Goal: Task Accomplishment & Management: Use online tool/utility

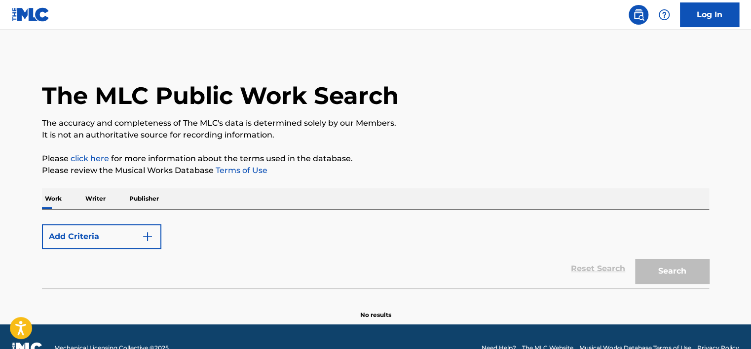
click at [727, 14] on link "Log In" at bounding box center [709, 14] width 59 height 25
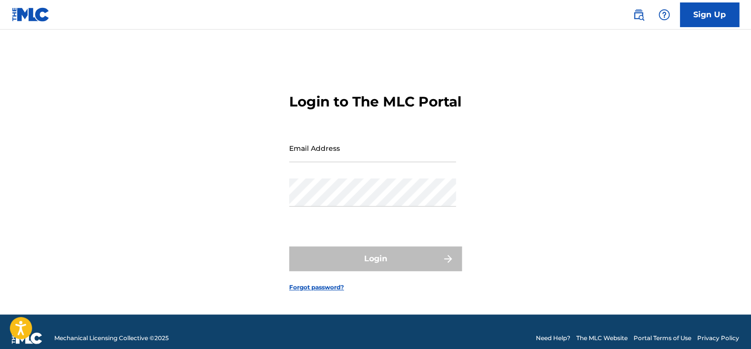
click at [369, 162] on input "Email Address" at bounding box center [372, 148] width 167 height 28
type input "emily.kamara@sentricmusic.com"
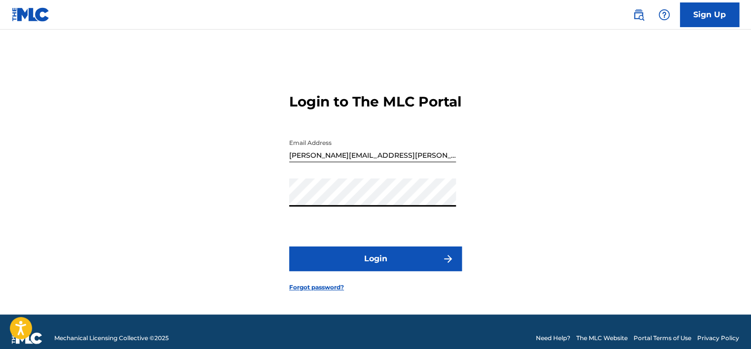
click at [289, 247] on button "Login" at bounding box center [375, 259] width 173 height 25
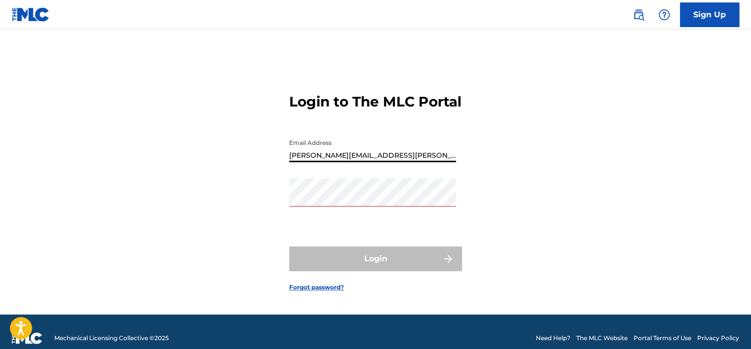
drag, startPoint x: 414, startPoint y: 166, endPoint x: 270, endPoint y: 167, distance: 144.0
click at [270, 167] on div "Login to The MLC Portal Email Address emily.kamara@sentricmusic.com Password Lo…" at bounding box center [375, 184] width 691 height 260
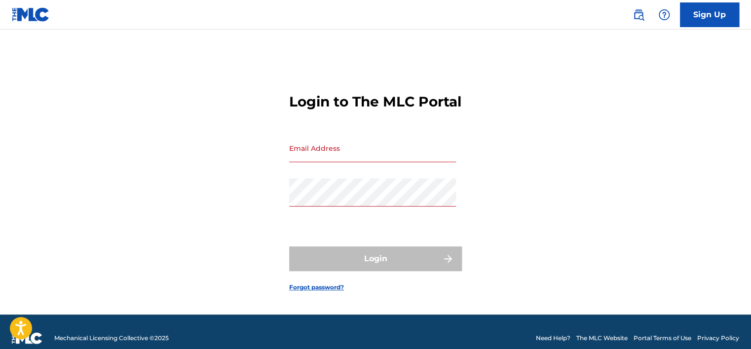
click at [337, 162] on input "Email Address" at bounding box center [372, 148] width 167 height 28
paste input "[PERSON_NAME][EMAIL_ADDRESS][PERSON_NAME][DOMAIN_NAME]"
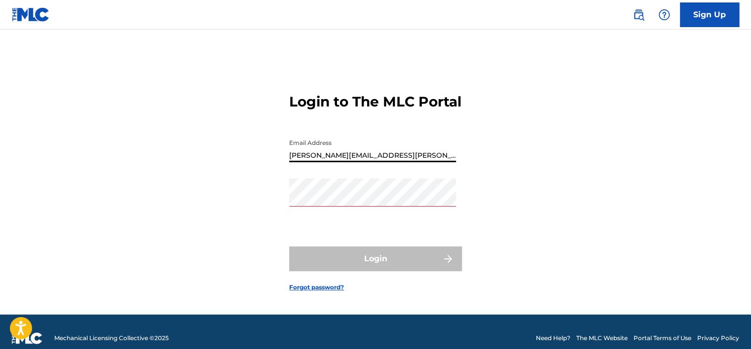
type input "[PERSON_NAME][EMAIL_ADDRESS][PERSON_NAME][DOMAIN_NAME]"
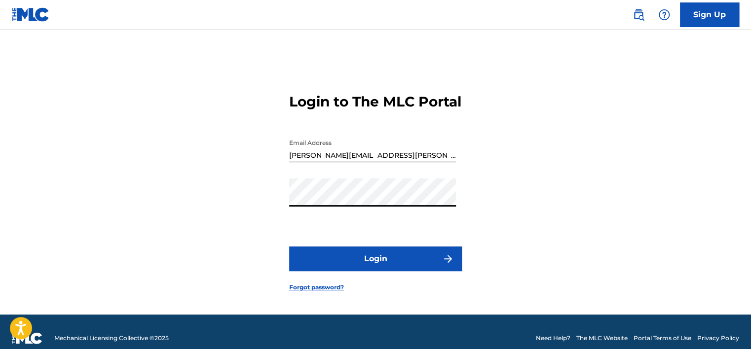
click at [383, 269] on button "Login" at bounding box center [375, 259] width 173 height 25
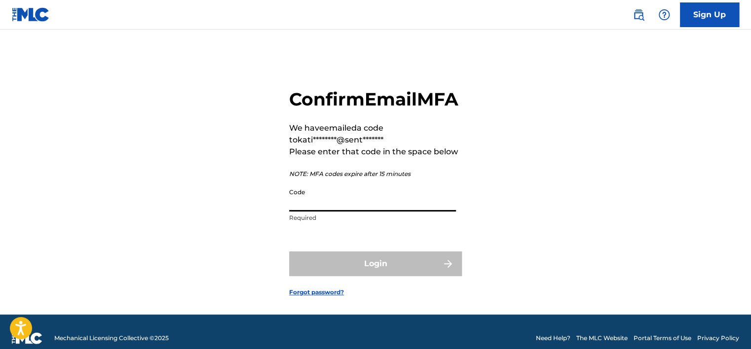
click at [308, 212] on input "Code" at bounding box center [372, 197] width 167 height 28
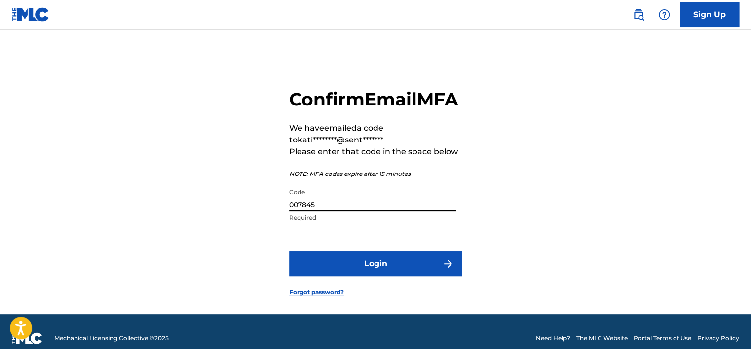
type input "007845"
click at [352, 276] on button "Login" at bounding box center [375, 264] width 173 height 25
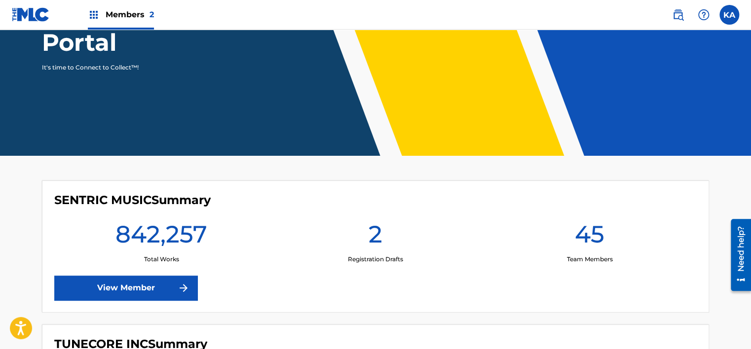
scroll to position [197, 0]
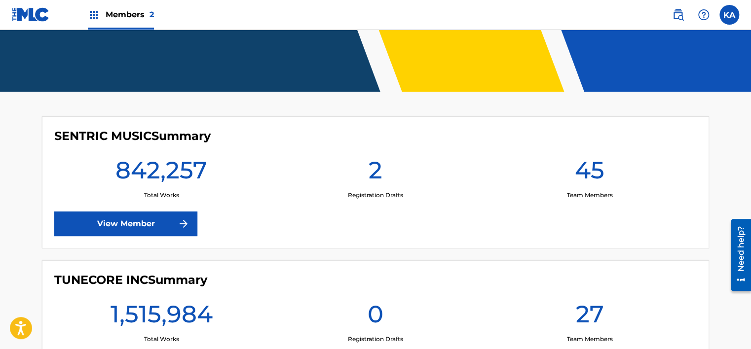
click at [99, 13] on img at bounding box center [94, 15] width 12 height 12
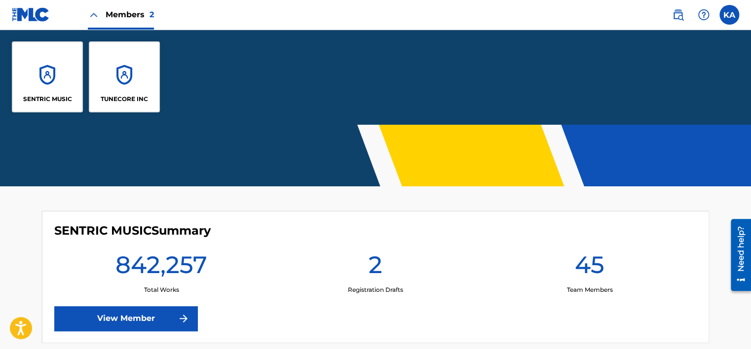
scroll to position [292, 0]
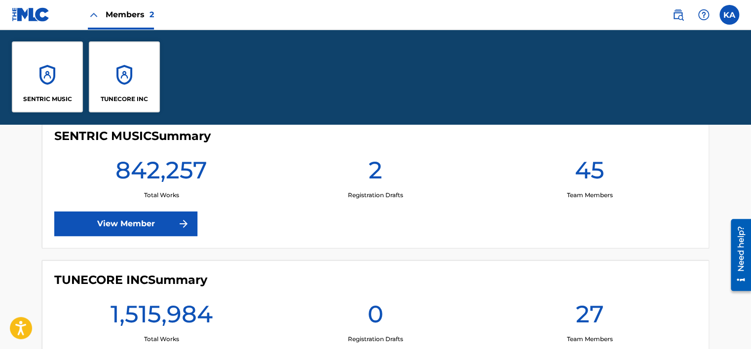
click at [122, 75] on div "TUNECORE INC" at bounding box center [124, 76] width 71 height 71
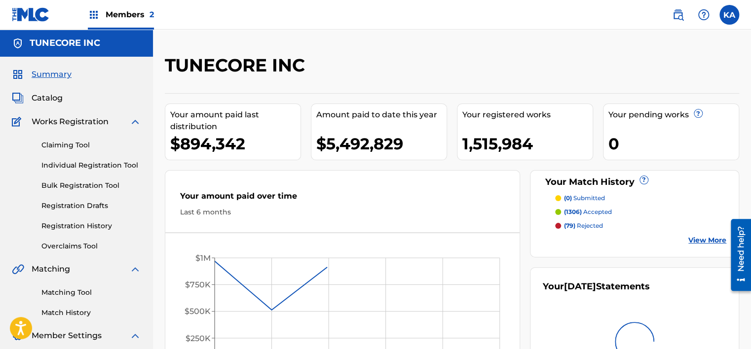
click at [73, 244] on link "Overclaims Tool" at bounding box center [91, 246] width 100 height 10
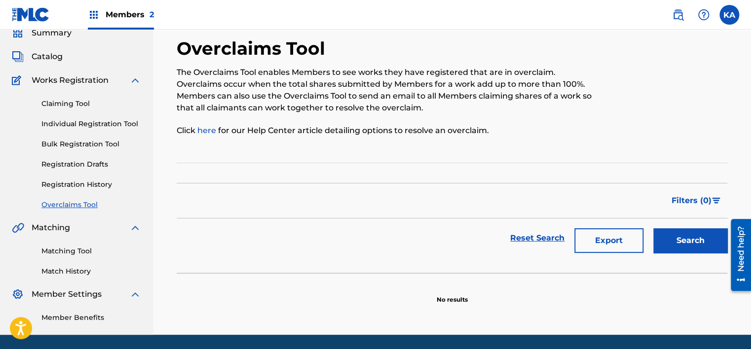
scroll to position [25, 0]
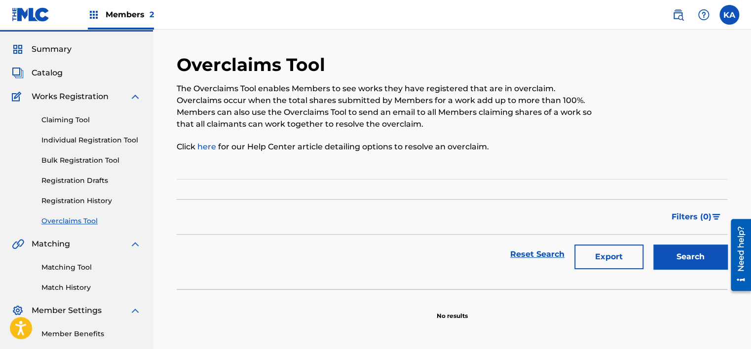
click at [701, 259] on button "Search" at bounding box center [690, 257] width 74 height 25
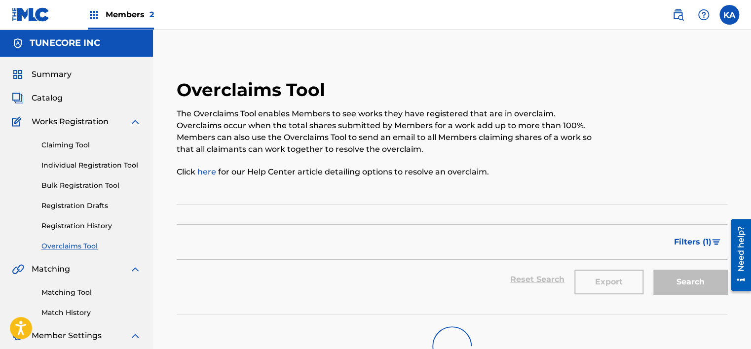
scroll to position [49, 0]
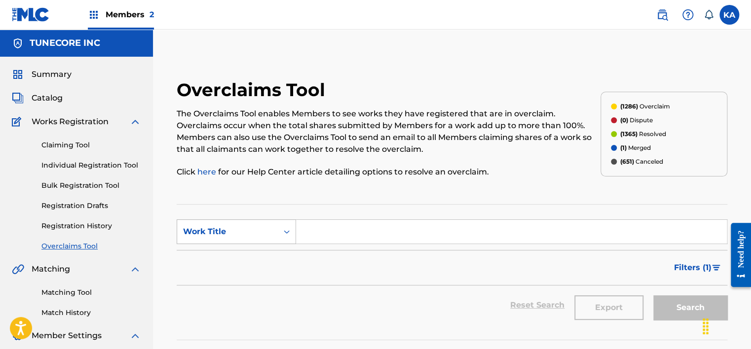
click at [270, 229] on div "Work Title" at bounding box center [227, 232] width 89 height 12
click at [259, 259] on div "MLC Song Code" at bounding box center [236, 256] width 118 height 25
drag, startPoint x: 397, startPoint y: 243, endPoint x: 395, endPoint y: 231, distance: 12.0
click at [396, 239] on input "Search Form" at bounding box center [511, 232] width 431 height 24
click at [395, 232] on input "Search Form" at bounding box center [511, 232] width 431 height 24
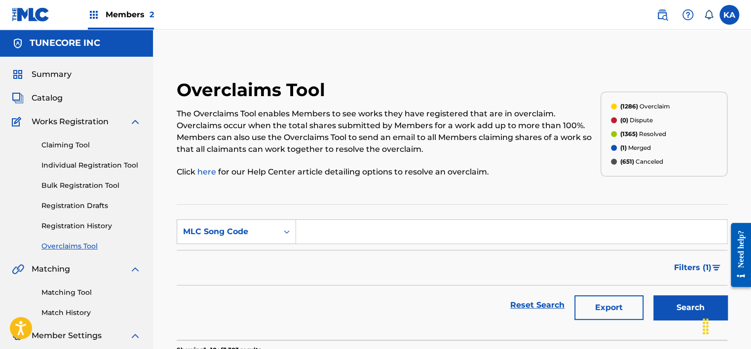
drag, startPoint x: 395, startPoint y: 230, endPoint x: 385, endPoint y: 236, distance: 11.3
paste input "KC44F7"
type input "KC44F7"
click at [683, 310] on button "Search" at bounding box center [690, 307] width 74 height 25
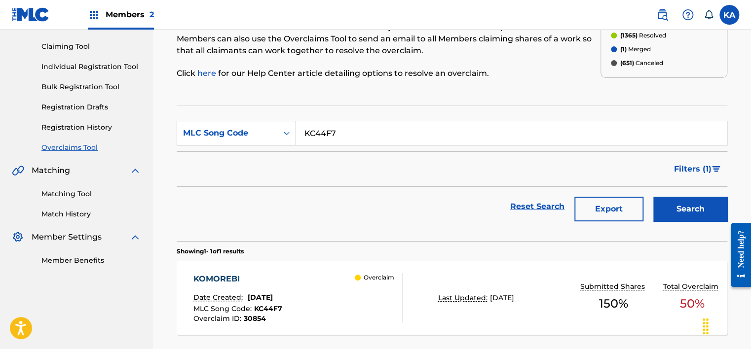
scroll to position [148, 0]
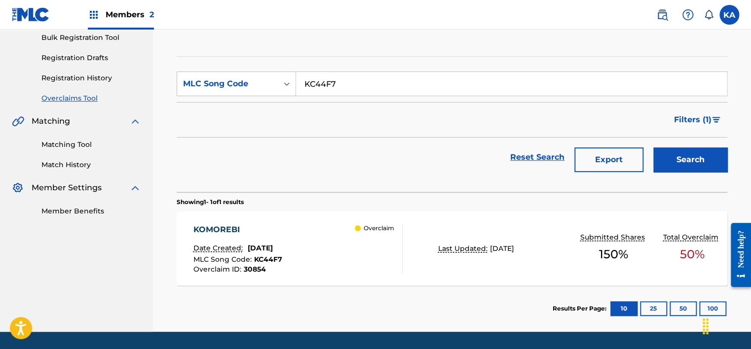
click at [336, 257] on div "KOMOREBI Date Created: [DATE] MLC Song Code : KC44F7 Overclaim ID : 30854 Overc…" at bounding box center [297, 248] width 209 height 49
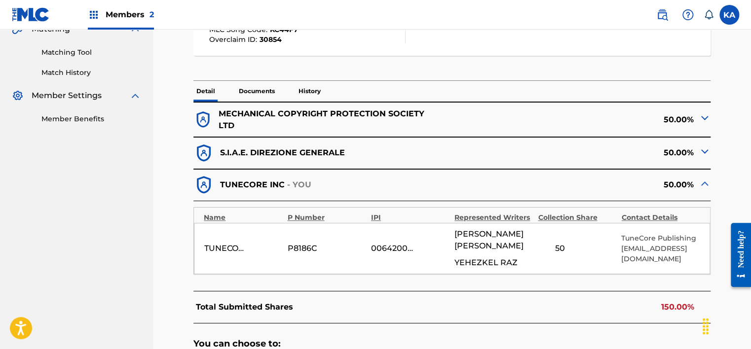
scroll to position [247, 0]
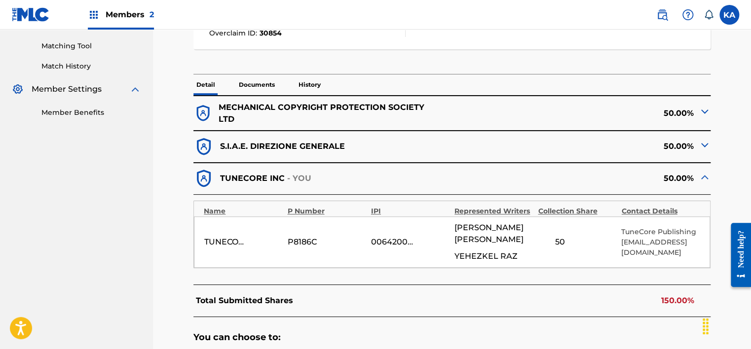
click at [255, 83] on p "Documents" at bounding box center [257, 84] width 42 height 21
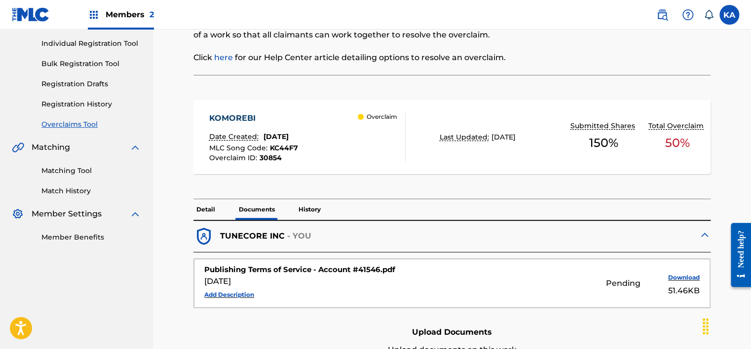
scroll to position [99, 0]
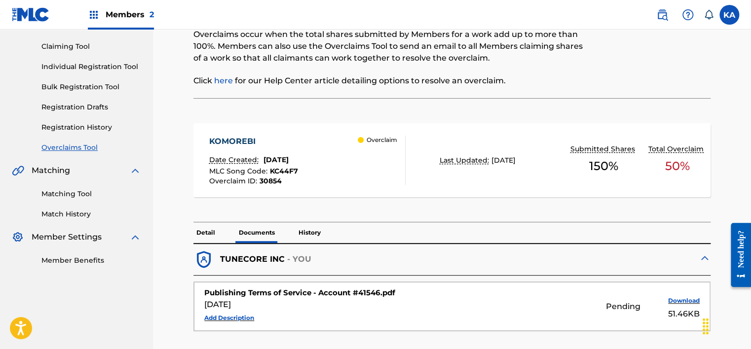
click at [74, 147] on link "Overclaims Tool" at bounding box center [91, 148] width 100 height 10
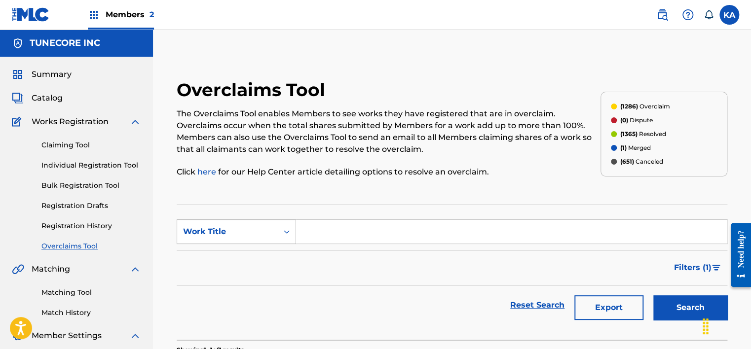
click at [275, 226] on div "Work Title" at bounding box center [227, 231] width 101 height 19
click at [247, 262] on div "MLC Song Code" at bounding box center [236, 256] width 118 height 25
click at [334, 233] on input "Search Form" at bounding box center [511, 232] width 431 height 24
paste input "N98JCR"
type input "N98JCR"
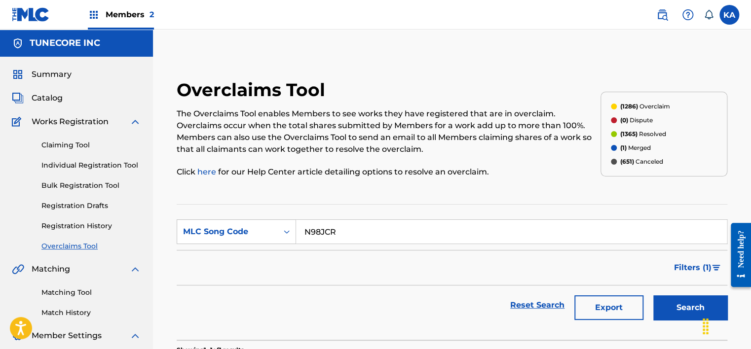
click at [676, 305] on button "Search" at bounding box center [690, 307] width 74 height 25
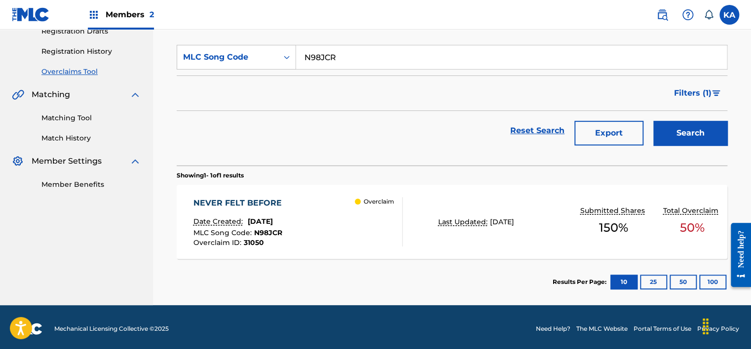
scroll to position [178, 0]
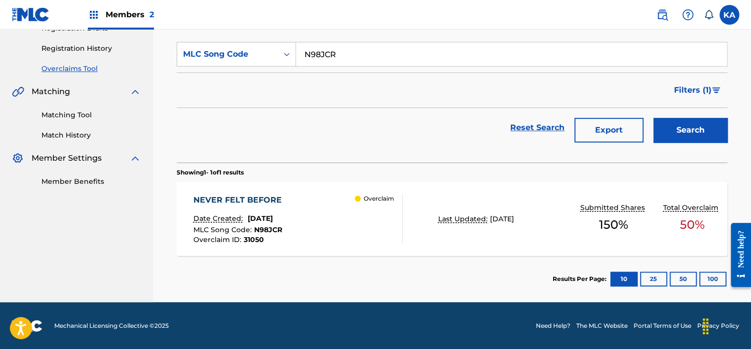
click at [336, 225] on div "NEVER FELT BEFORE Date Created: [DATE] MLC Song Code : N98JCR Overclaim ID : 31…" at bounding box center [297, 218] width 209 height 49
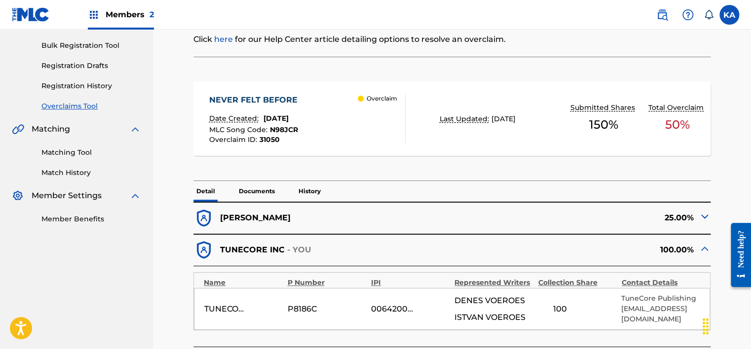
scroll to position [197, 0]
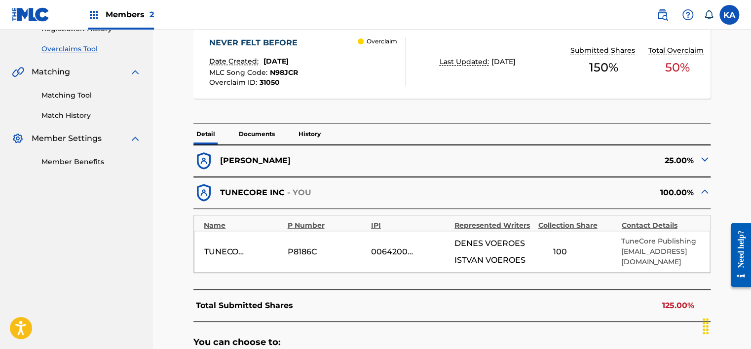
click at [705, 158] on img at bounding box center [704, 159] width 12 height 12
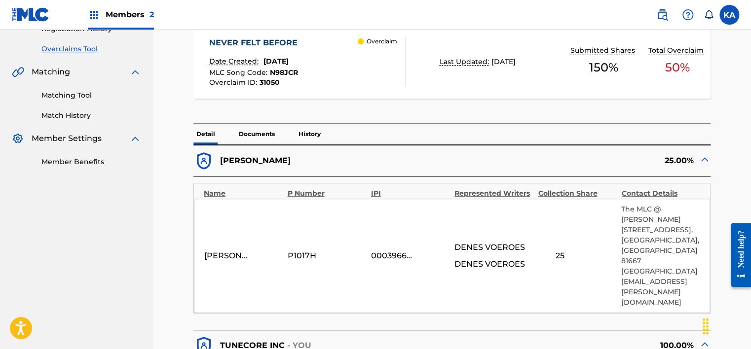
click at [705, 159] on img at bounding box center [704, 159] width 12 height 12
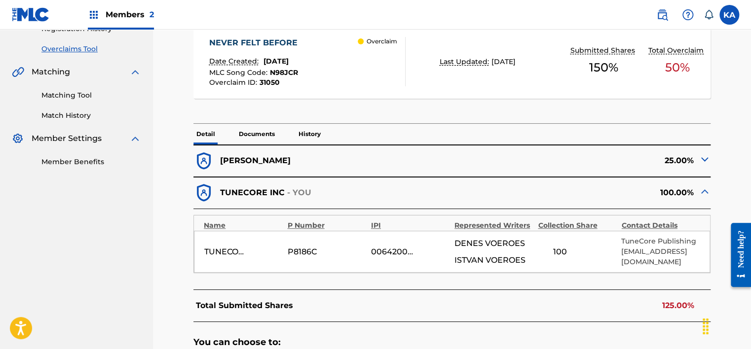
click at [705, 160] on img at bounding box center [704, 159] width 12 height 12
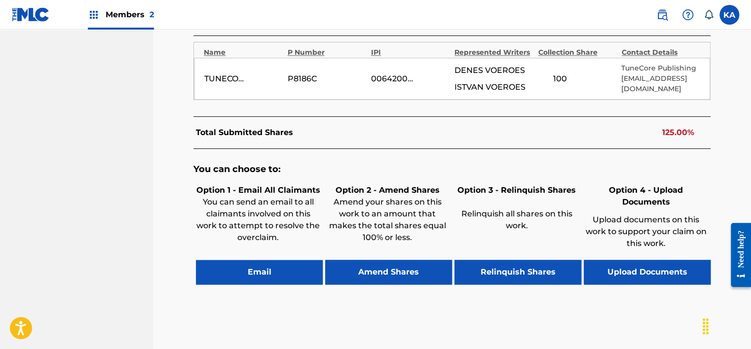
scroll to position [539, 0]
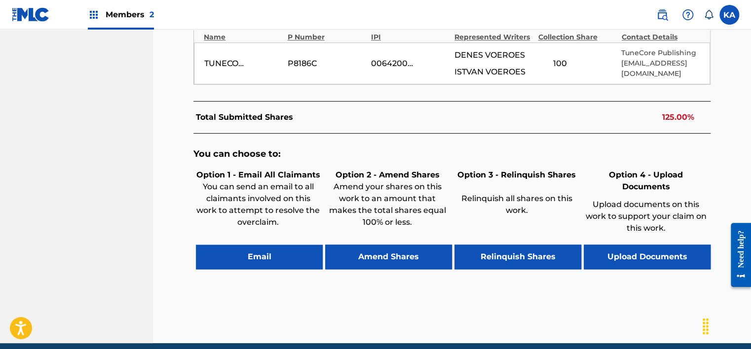
click at [668, 245] on button "Upload Documents" at bounding box center [646, 257] width 127 height 25
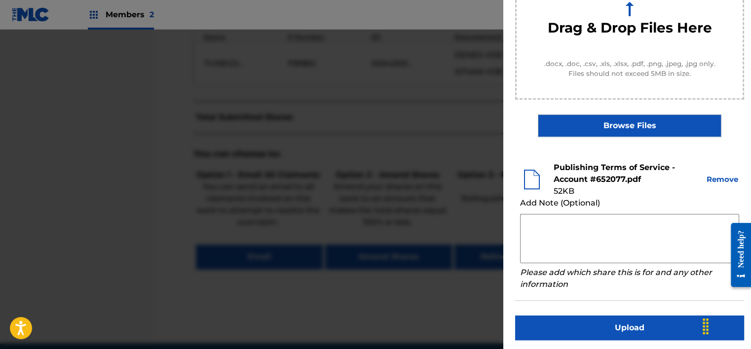
scroll to position [156, 0]
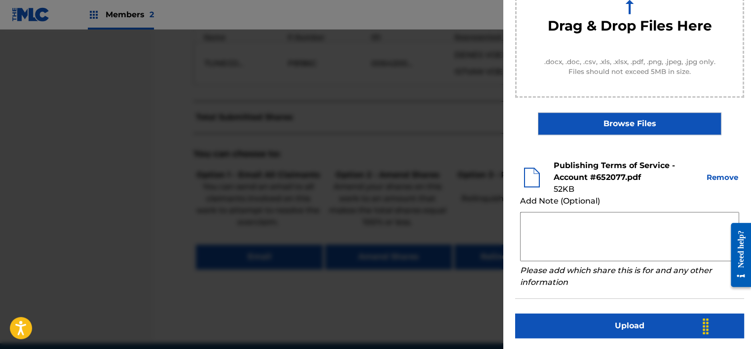
click at [545, 225] on textarea at bounding box center [629, 236] width 219 height 49
paste textarea "By clicking to agree to the terms of the agreement ACCOUNT NAME is declaring th…"
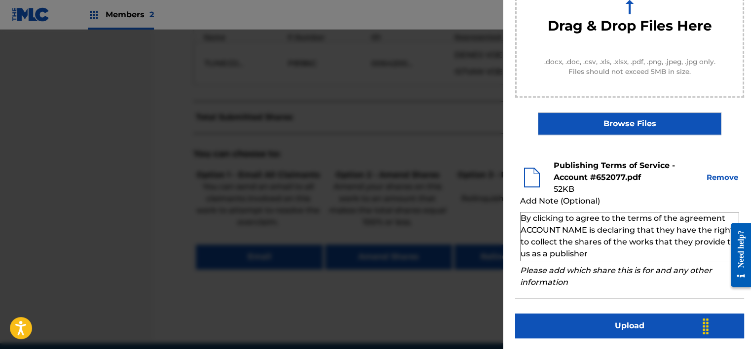
type textarea "By clicking to agree to the terms of the agreement ACCOUNT NAME is declaring th…"
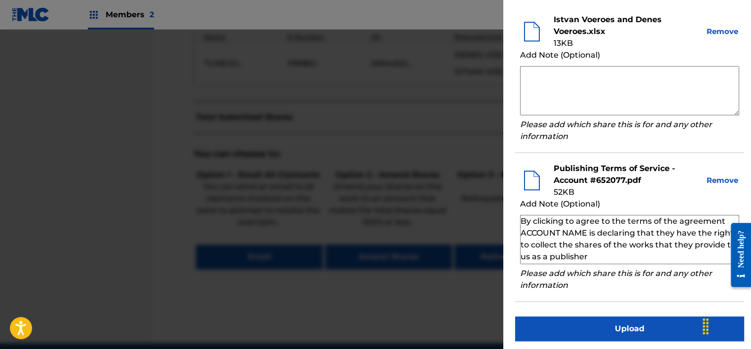
scroll to position [304, 0]
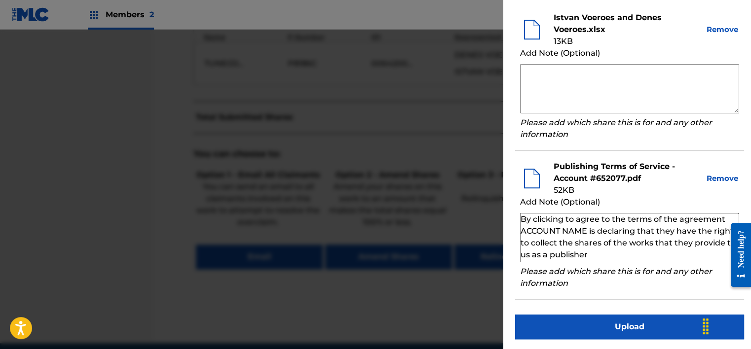
drag, startPoint x: 587, startPoint y: 231, endPoint x: 521, endPoint y: 234, distance: 66.2
click at [521, 234] on textarea "By clicking to agree to the terms of the agreement ACCOUNT NAME is declaring th…" at bounding box center [629, 237] width 219 height 49
paste textarea "[PERSON_NAME]"
type textarea "By clicking to agree to the terms of the agreement [PERSON_NAME] is declaring t…"
click at [608, 317] on button "Upload" at bounding box center [629, 327] width 229 height 25
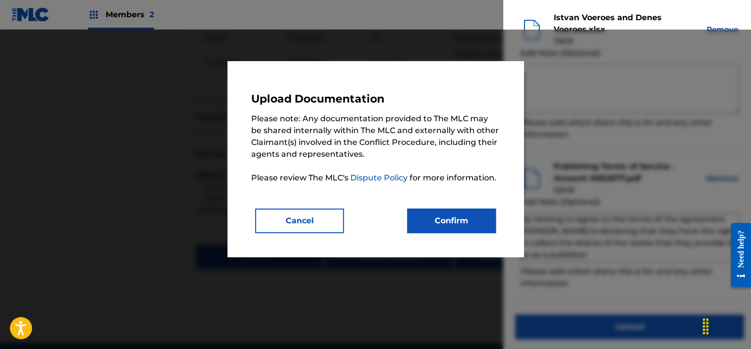
click at [447, 216] on button "Confirm" at bounding box center [451, 221] width 89 height 25
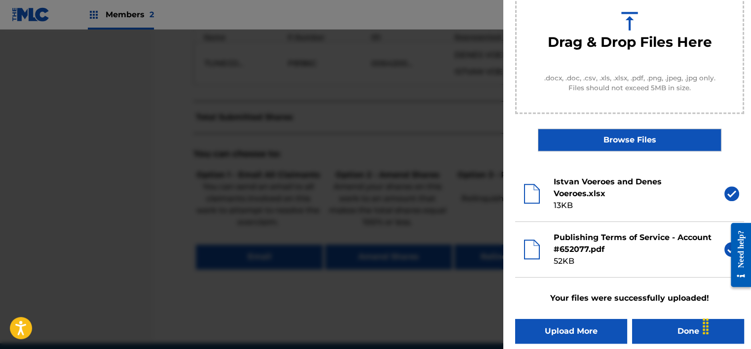
scroll to position [146, 0]
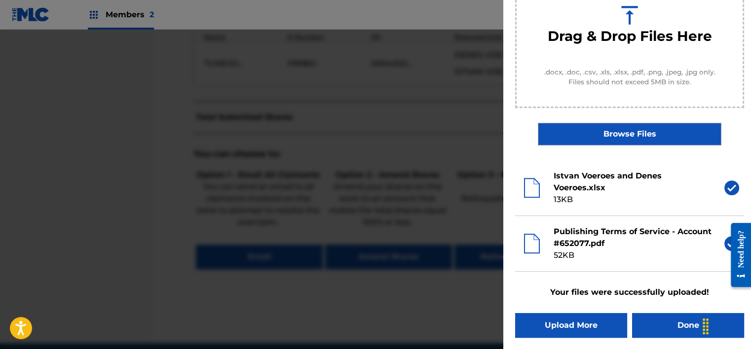
click at [666, 323] on button "Done" at bounding box center [688, 325] width 112 height 25
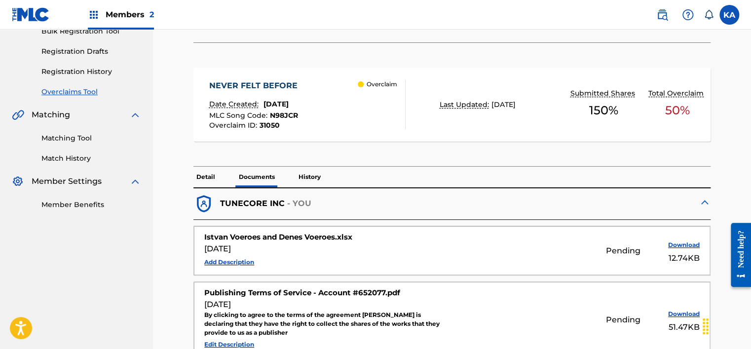
scroll to position [197, 0]
